Goal: Obtain resource: Download file/media

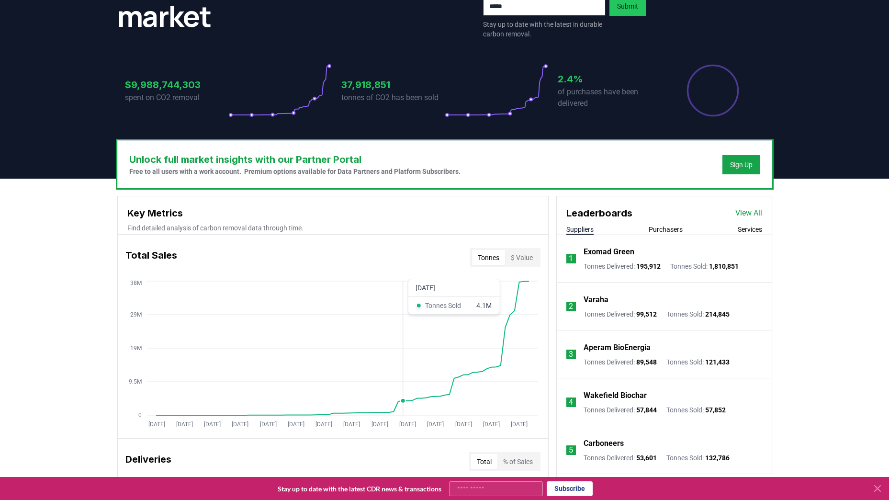
scroll to position [144, 0]
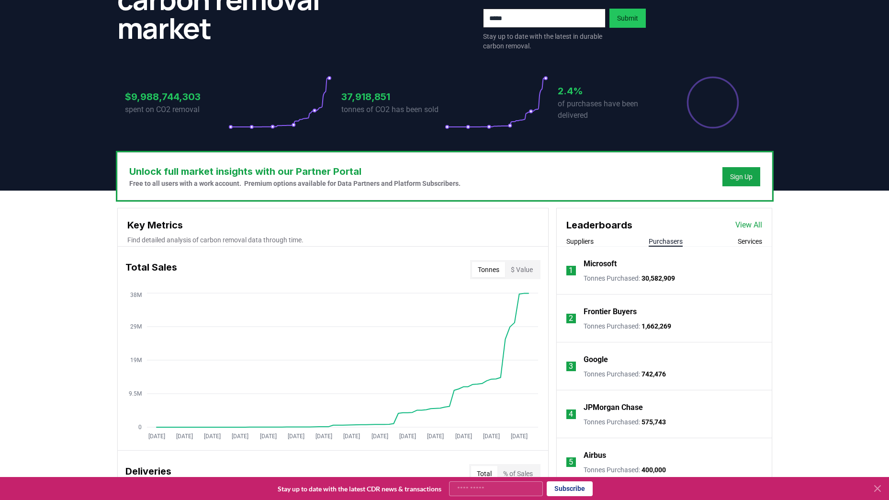
click at [668, 239] on button "Purchasers" at bounding box center [666, 242] width 34 height 10
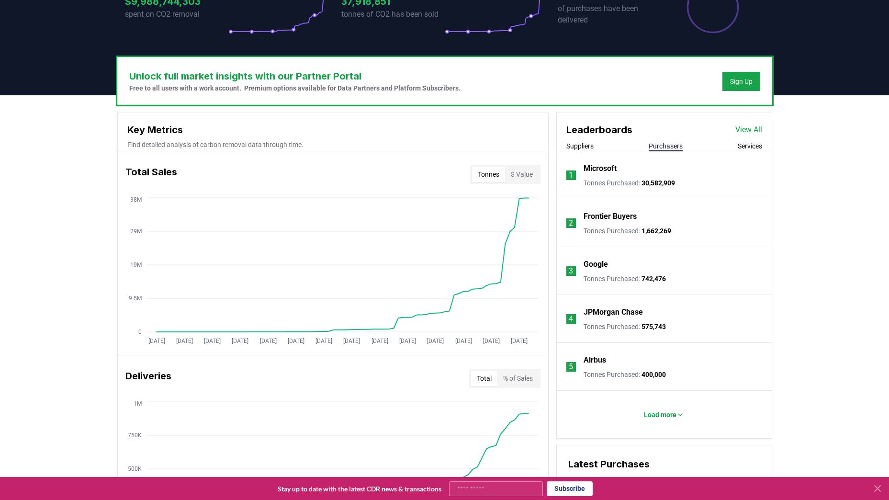
scroll to position [239, 0]
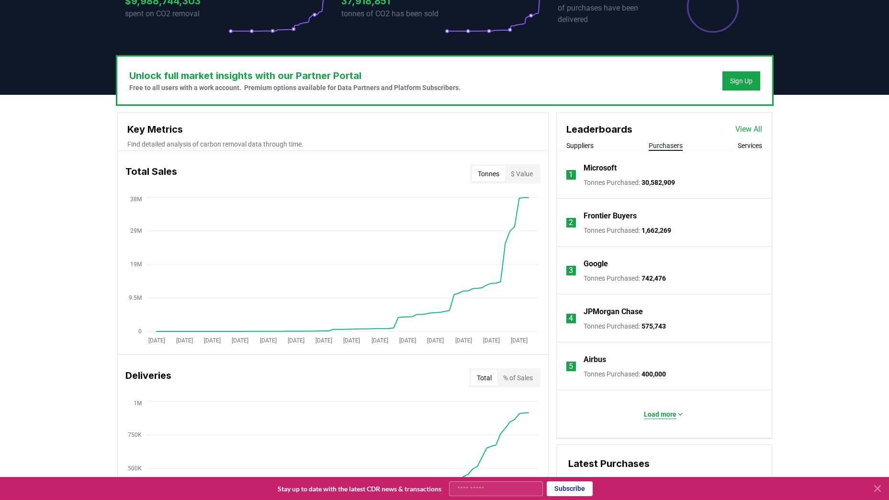
click at [667, 414] on p "Load more" at bounding box center [660, 414] width 33 height 10
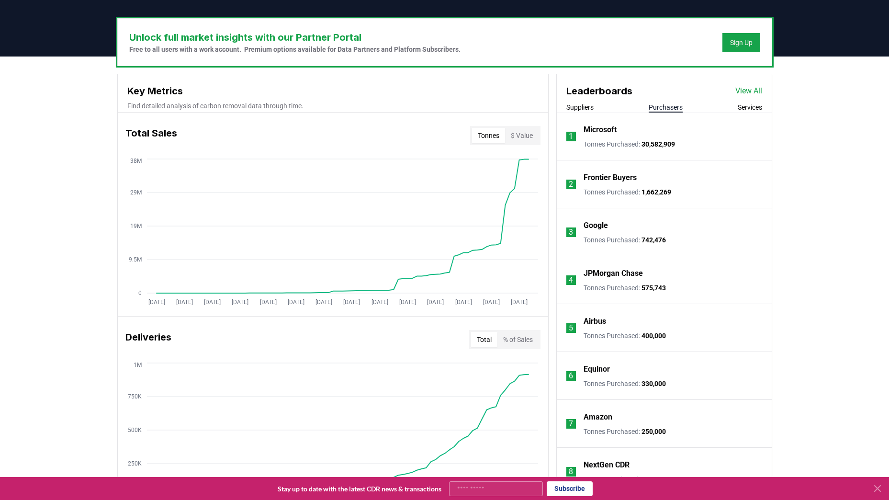
scroll to position [383, 0]
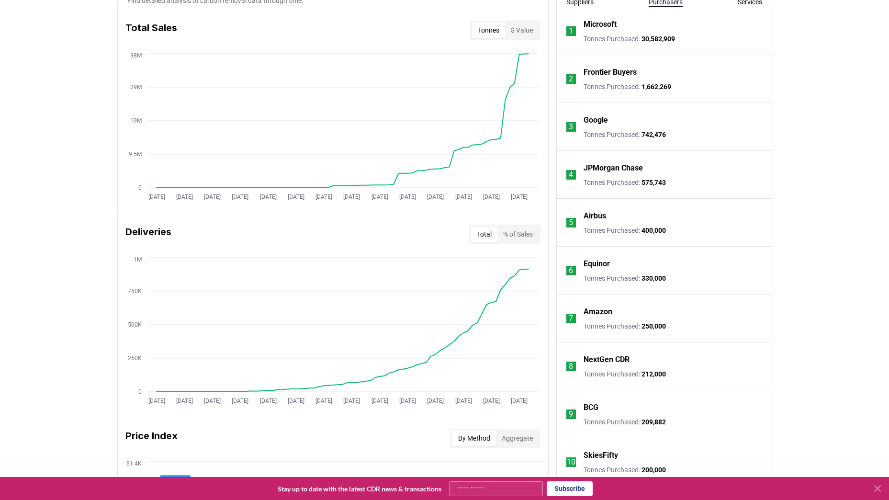
click at [602, 315] on p "Amazon" at bounding box center [598, 311] width 29 height 11
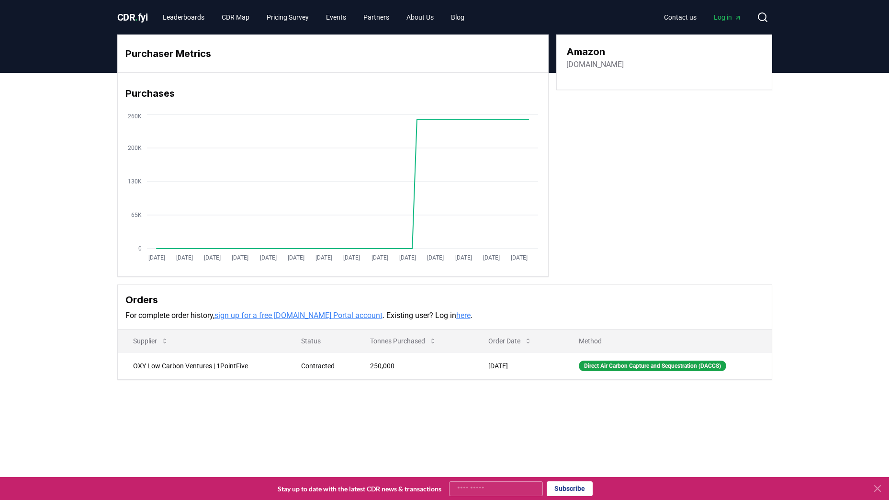
click at [519, 392] on div "Purchaser Metrics Purchases Jan 2019 Jul 2019 Jan 2020 Jul 2020 Jan 2021 Jul 20…" at bounding box center [444, 245] width 889 height 345
click at [167, 367] on td "OXY Low Carbon Ventures | 1PointFive" at bounding box center [202, 365] width 168 height 26
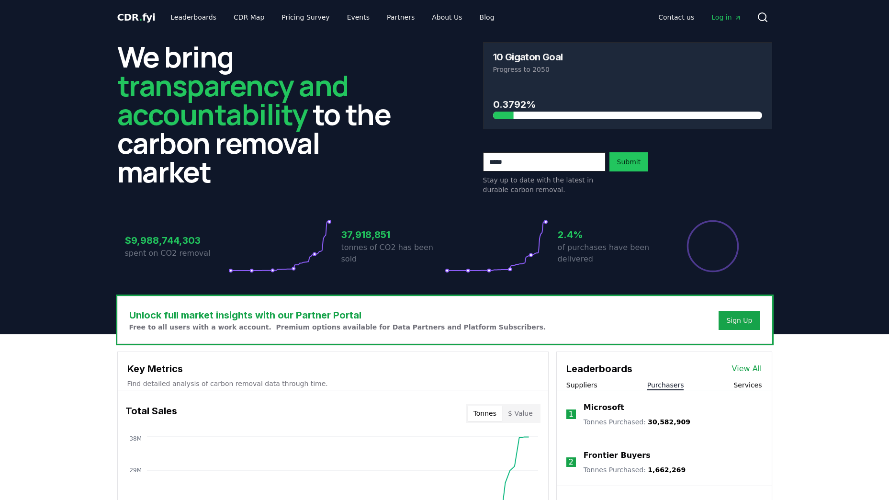
scroll to position [96, 0]
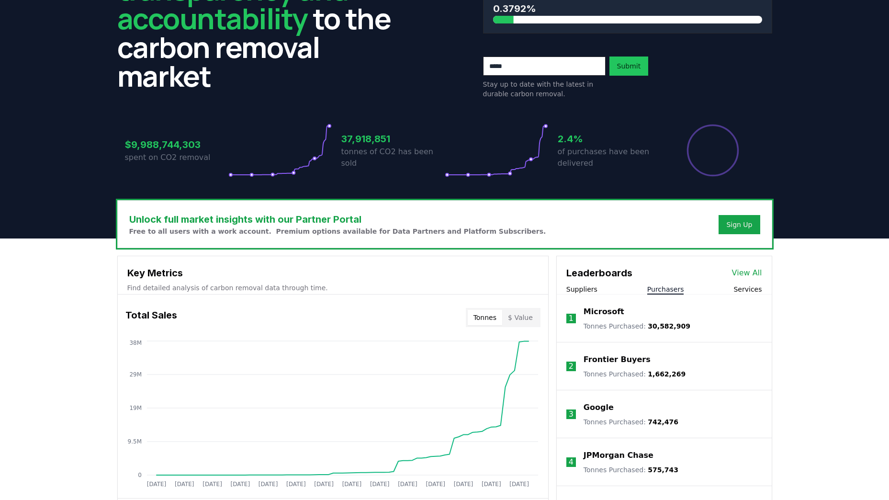
click at [604, 310] on p "Microsoft" at bounding box center [604, 311] width 41 height 11
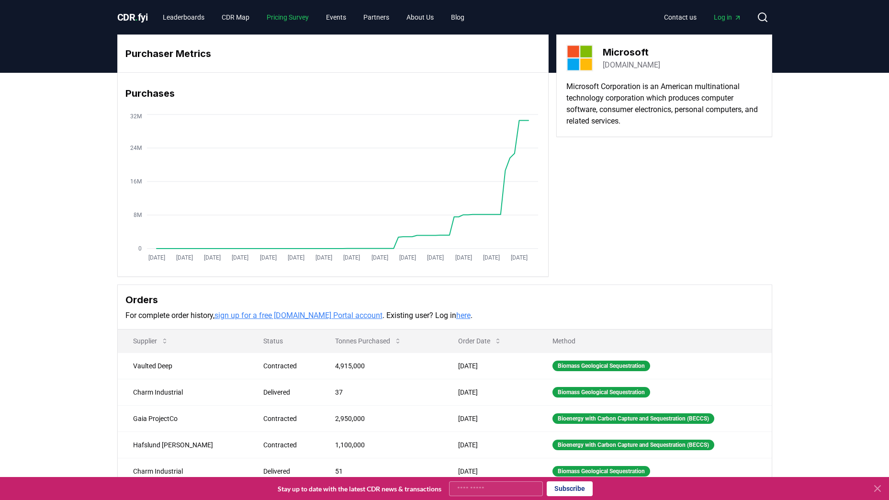
click at [306, 14] on link "Pricing Survey" at bounding box center [287, 17] width 57 height 17
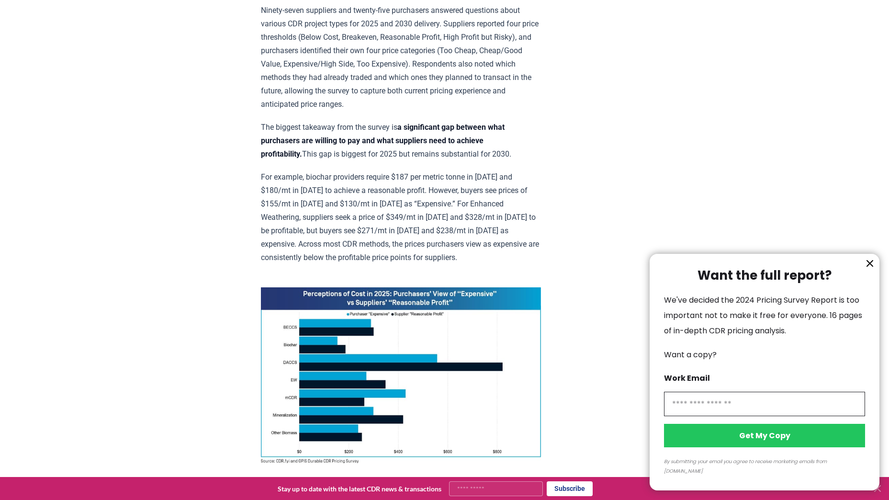
scroll to position [335, 0]
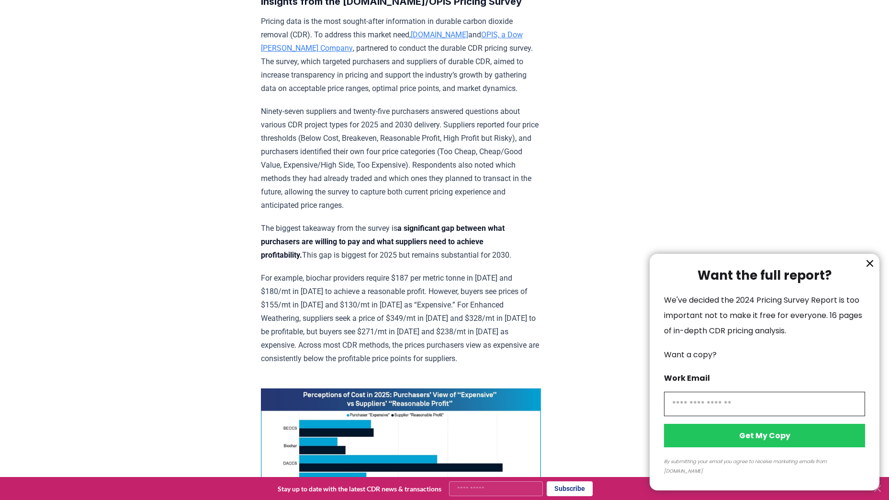
click at [871, 269] on icon "information" at bounding box center [869, 263] width 11 height 11
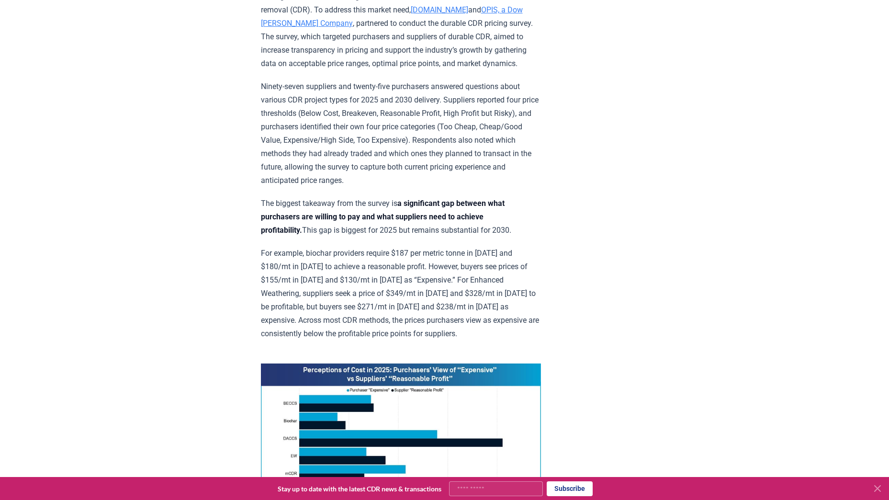
scroll to position [383, 0]
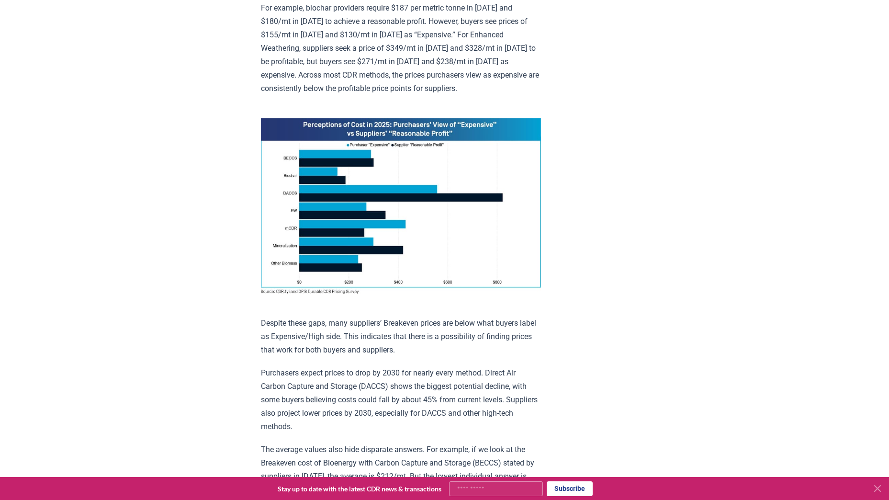
scroll to position [575, 0]
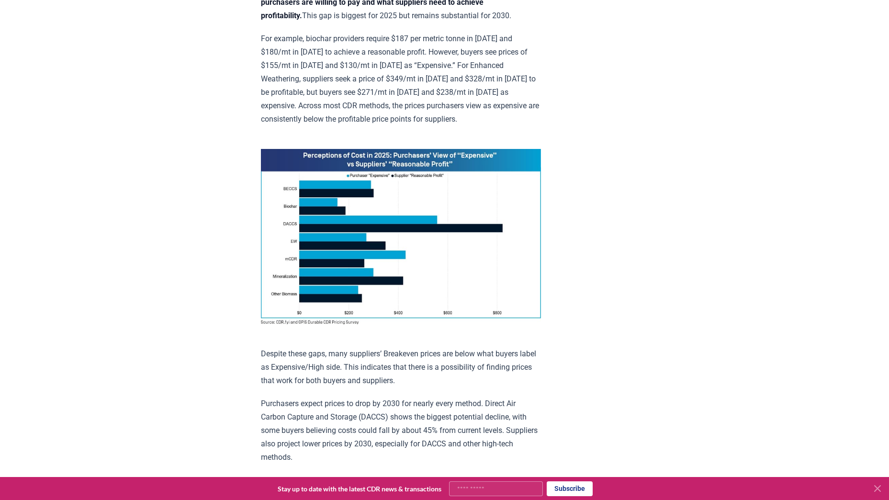
click at [361, 182] on img at bounding box center [401, 237] width 280 height 176
click at [364, 179] on img at bounding box center [401, 237] width 280 height 176
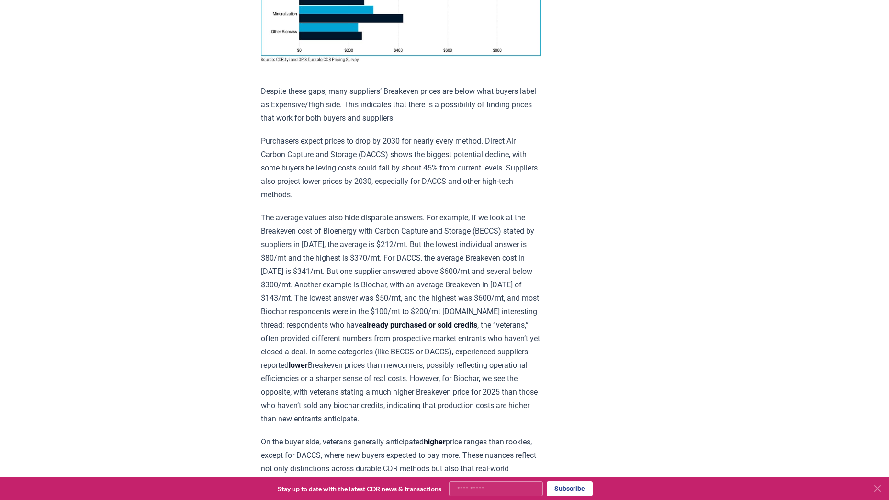
scroll to position [814, 0]
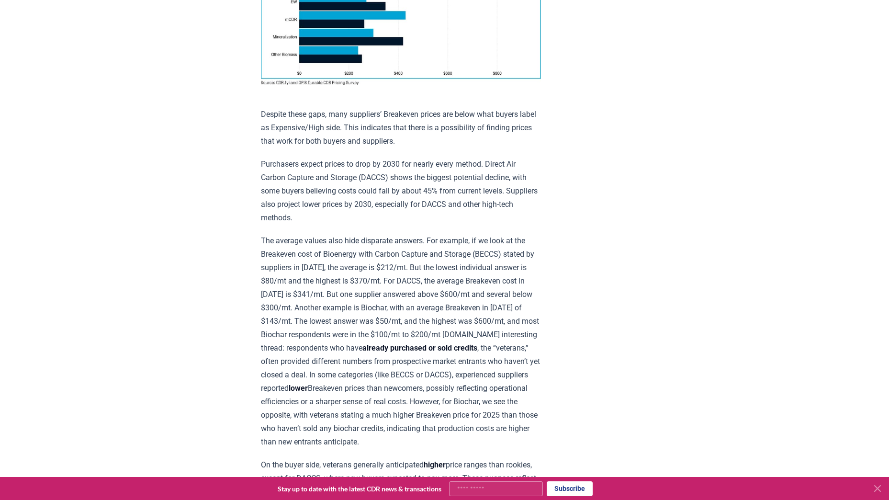
click at [331, 204] on p "Purchasers expect prices to drop by 2030 for nearly every method. Direct Air Ca…" at bounding box center [401, 191] width 280 height 67
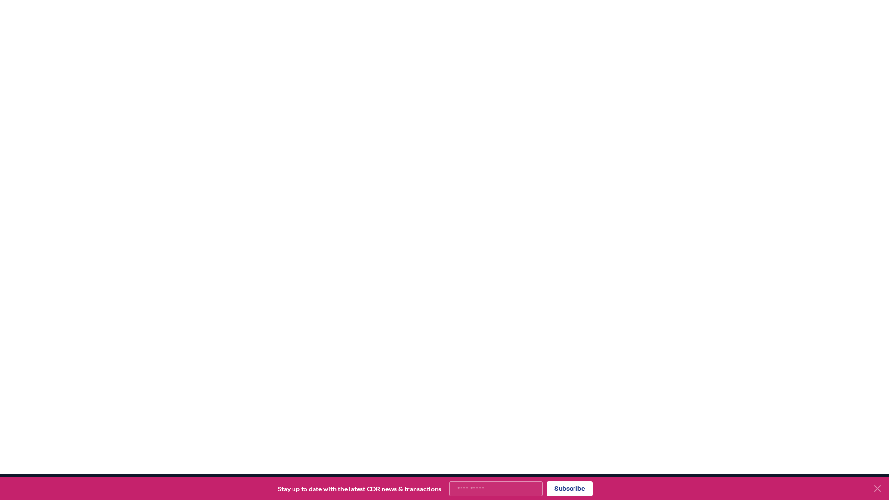
scroll to position [2011, 0]
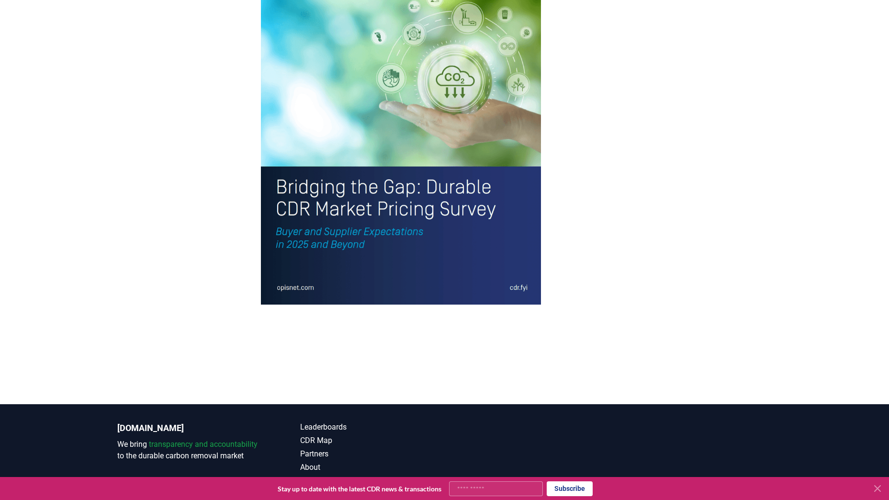
click at [325, 243] on img at bounding box center [401, 121] width 280 height 365
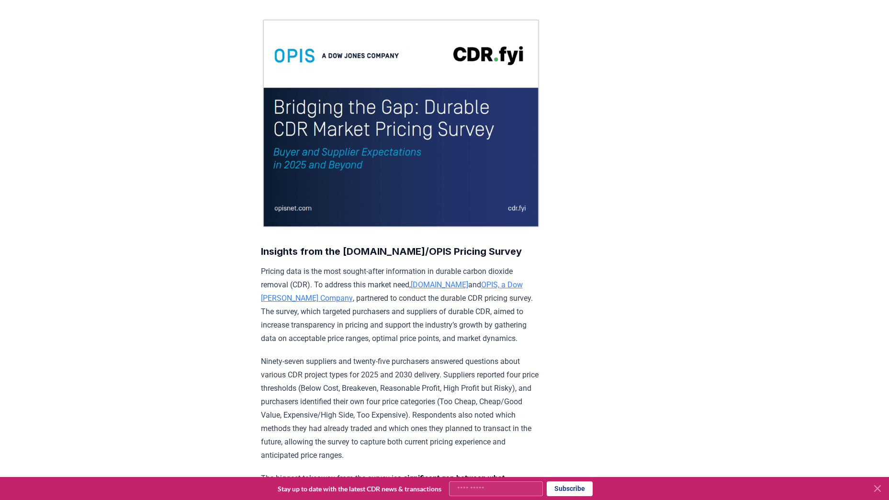
scroll to position [0, 0]
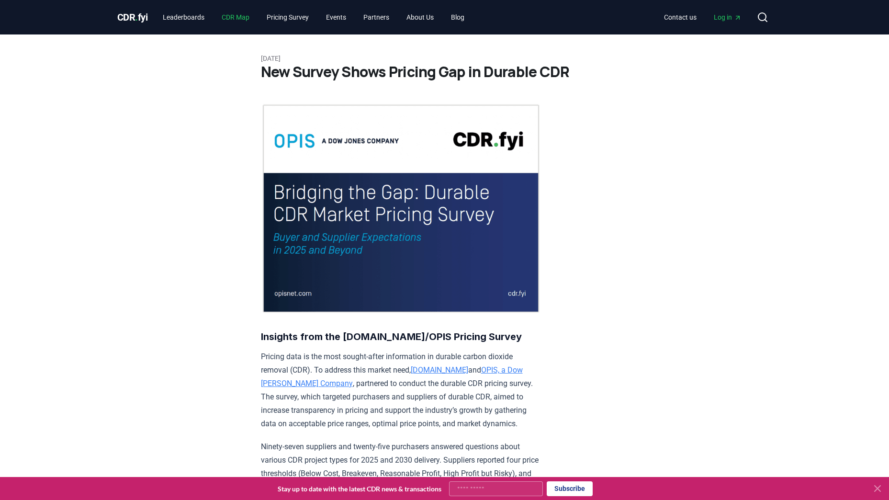
click at [249, 16] on link "CDR Map" at bounding box center [235, 17] width 43 height 17
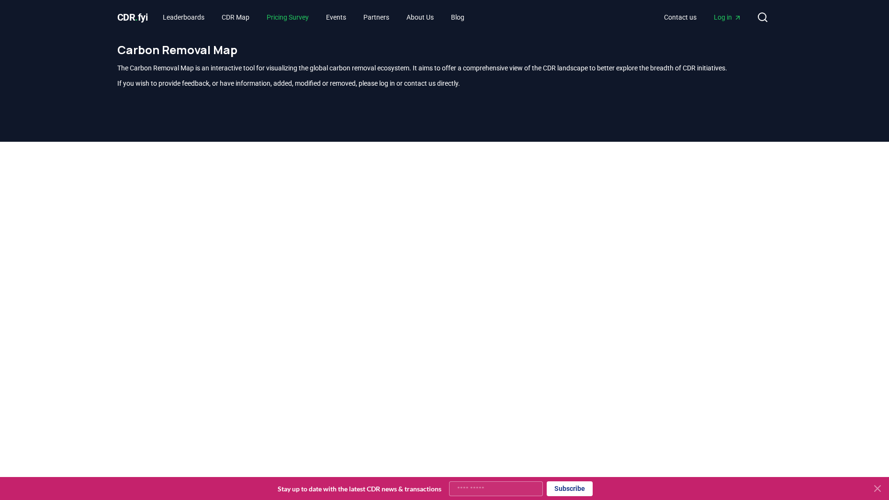
click at [285, 14] on link "Pricing Survey" at bounding box center [287, 17] width 57 height 17
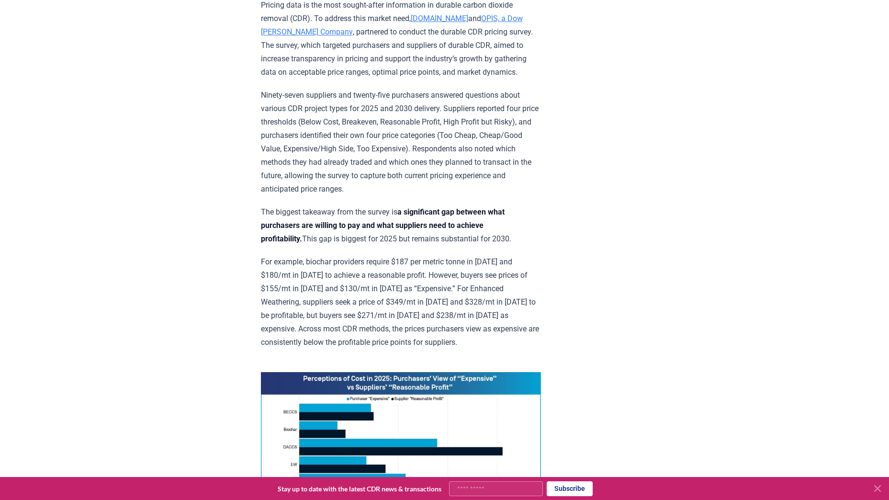
scroll to position [527, 0]
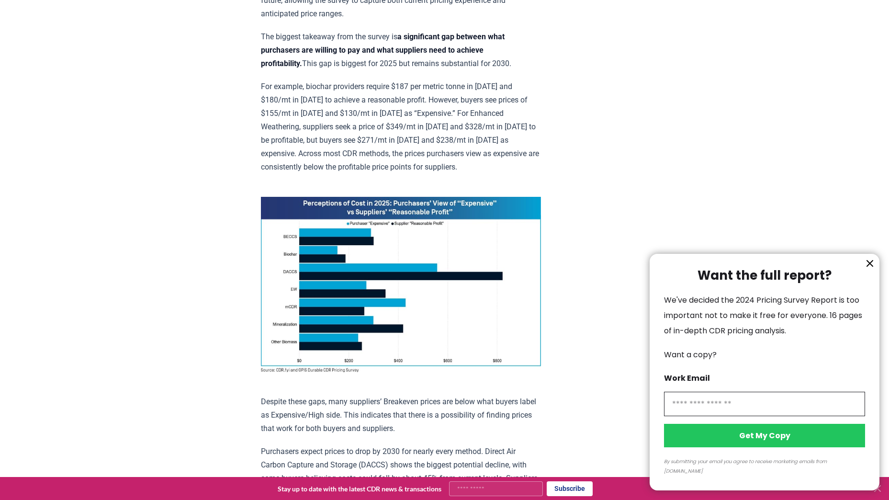
click at [748, 409] on input "information" at bounding box center [764, 404] width 201 height 24
type input "**********"
click button "Get My Copy" at bounding box center [764, 435] width 201 height 23
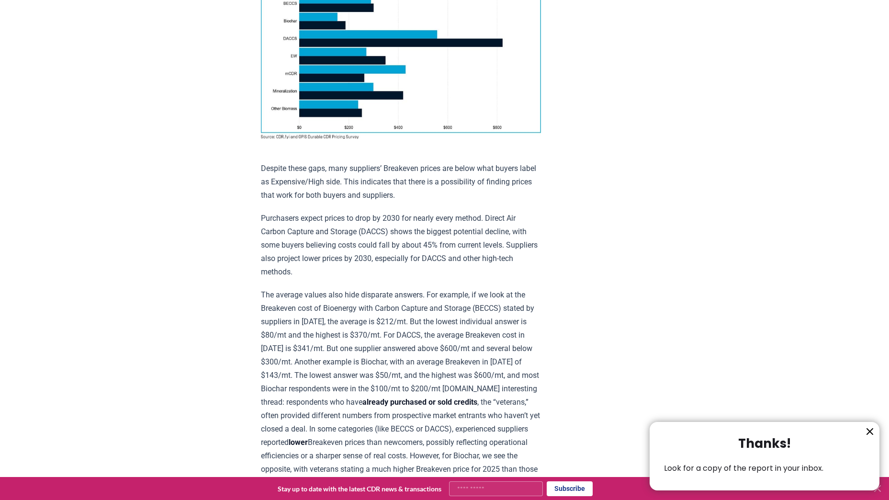
scroll to position [766, 0]
